Goal: Check status

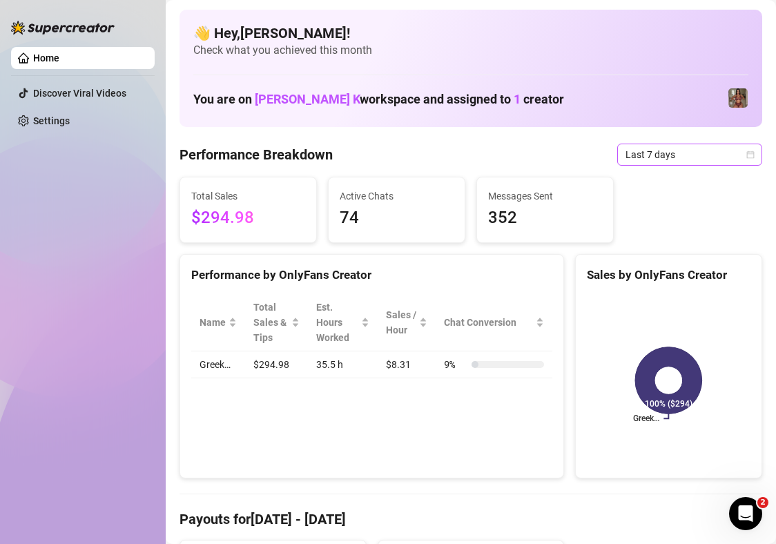
click at [648, 153] on span "Last 7 days" at bounding box center [689, 154] width 128 height 21
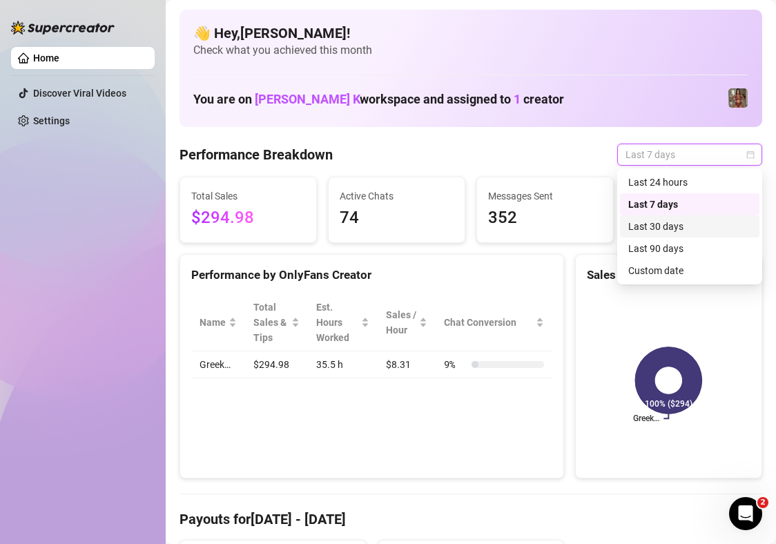
click at [648, 228] on div "Last 30 days" at bounding box center [689, 226] width 123 height 15
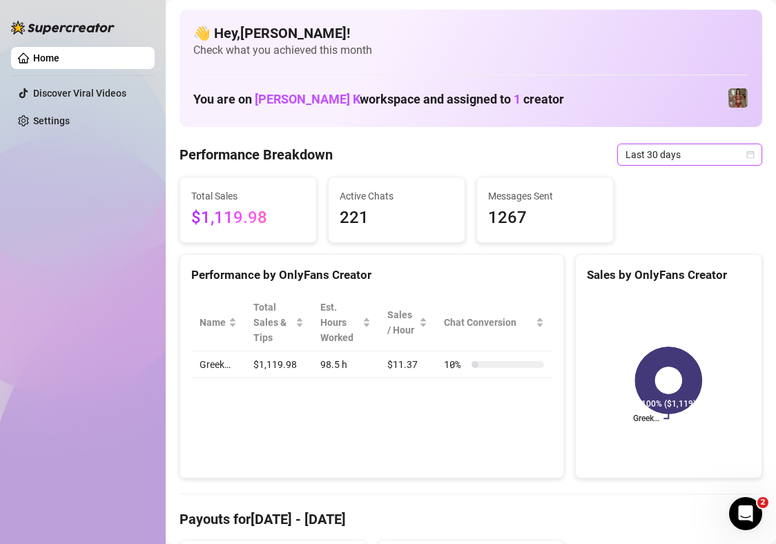
click at [648, 156] on icon "calendar" at bounding box center [750, 154] width 8 height 8
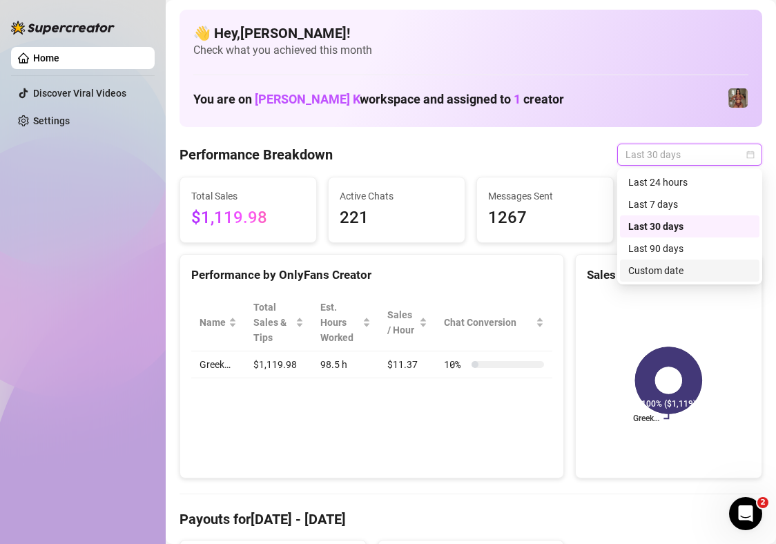
click at [648, 271] on div "Custom date" at bounding box center [689, 270] width 123 height 15
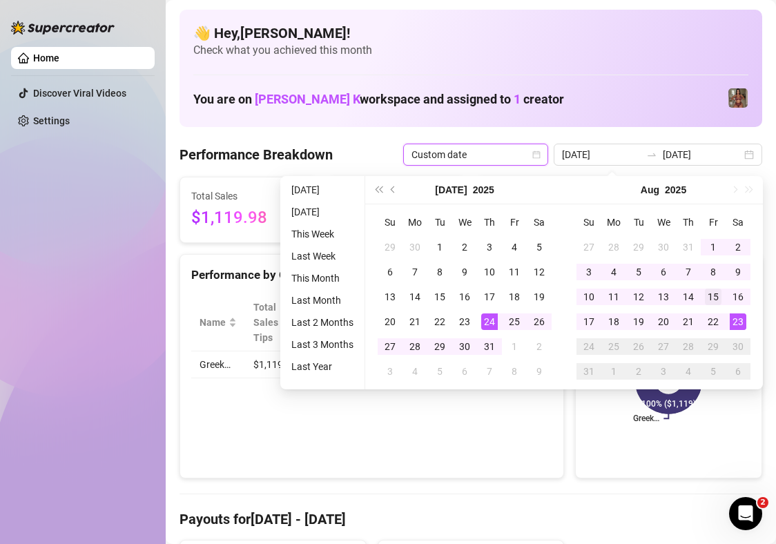
type input "[DATE]"
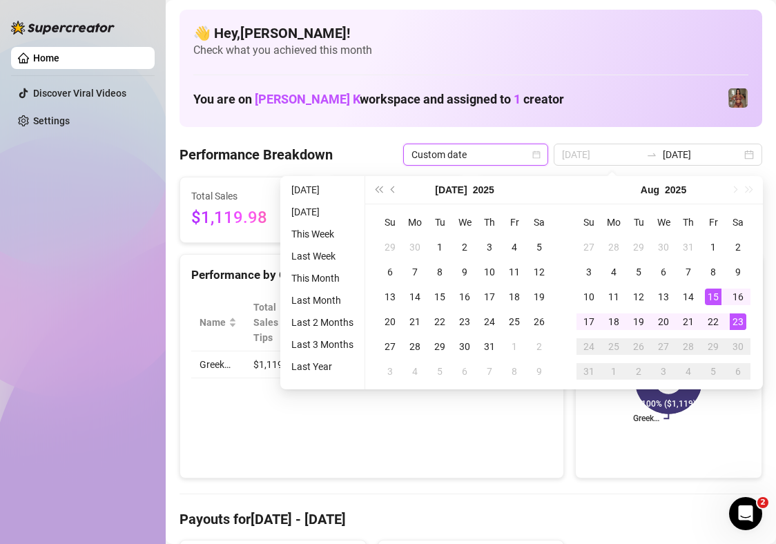
click at [648, 299] on td "15" at bounding box center [713, 296] width 25 height 25
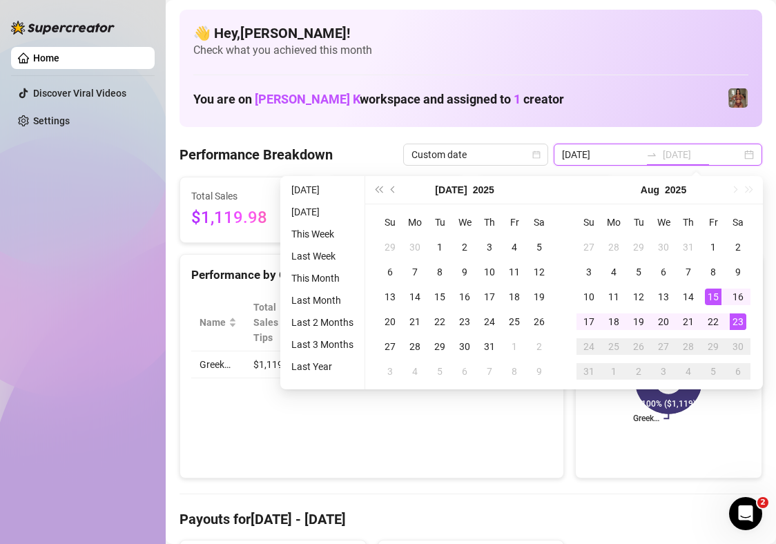
type input "[DATE]"
click at [648, 77] on div "👋 Hey, [PERSON_NAME] ! Check what you achieved this month You are on [PERSON_NA…" at bounding box center [470, 68] width 583 height 117
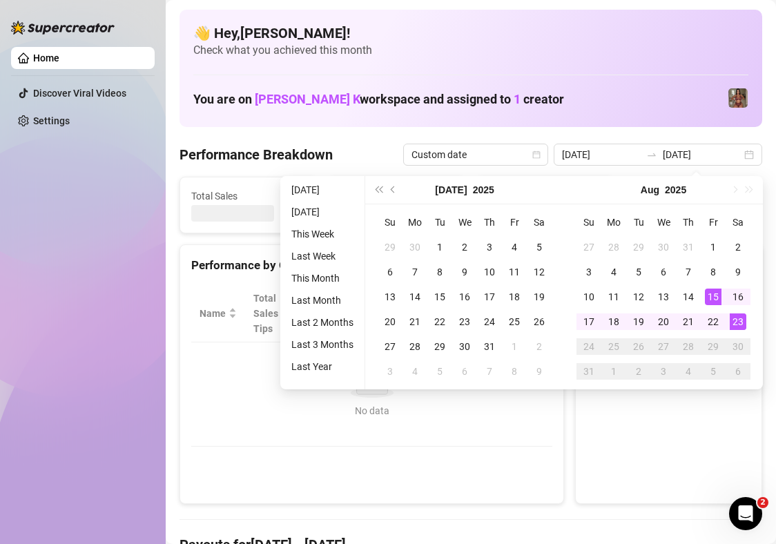
type input "[DATE]"
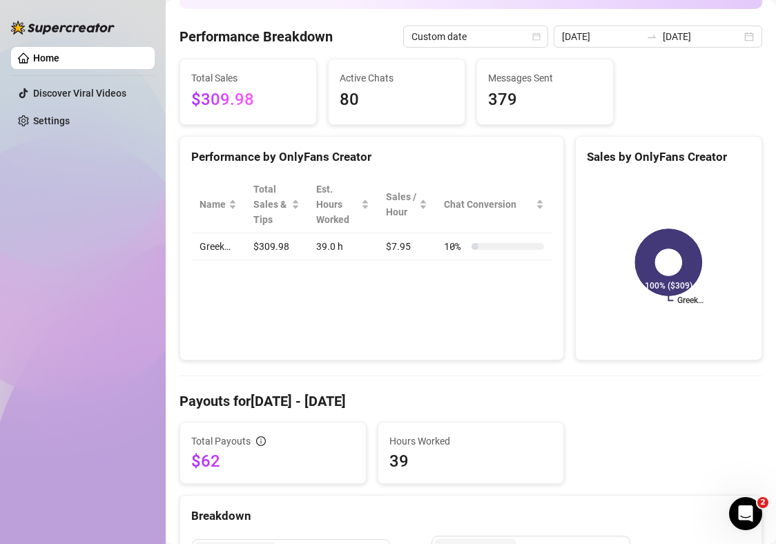
scroll to position [114, 0]
